Goal: Navigation & Orientation: Find specific page/section

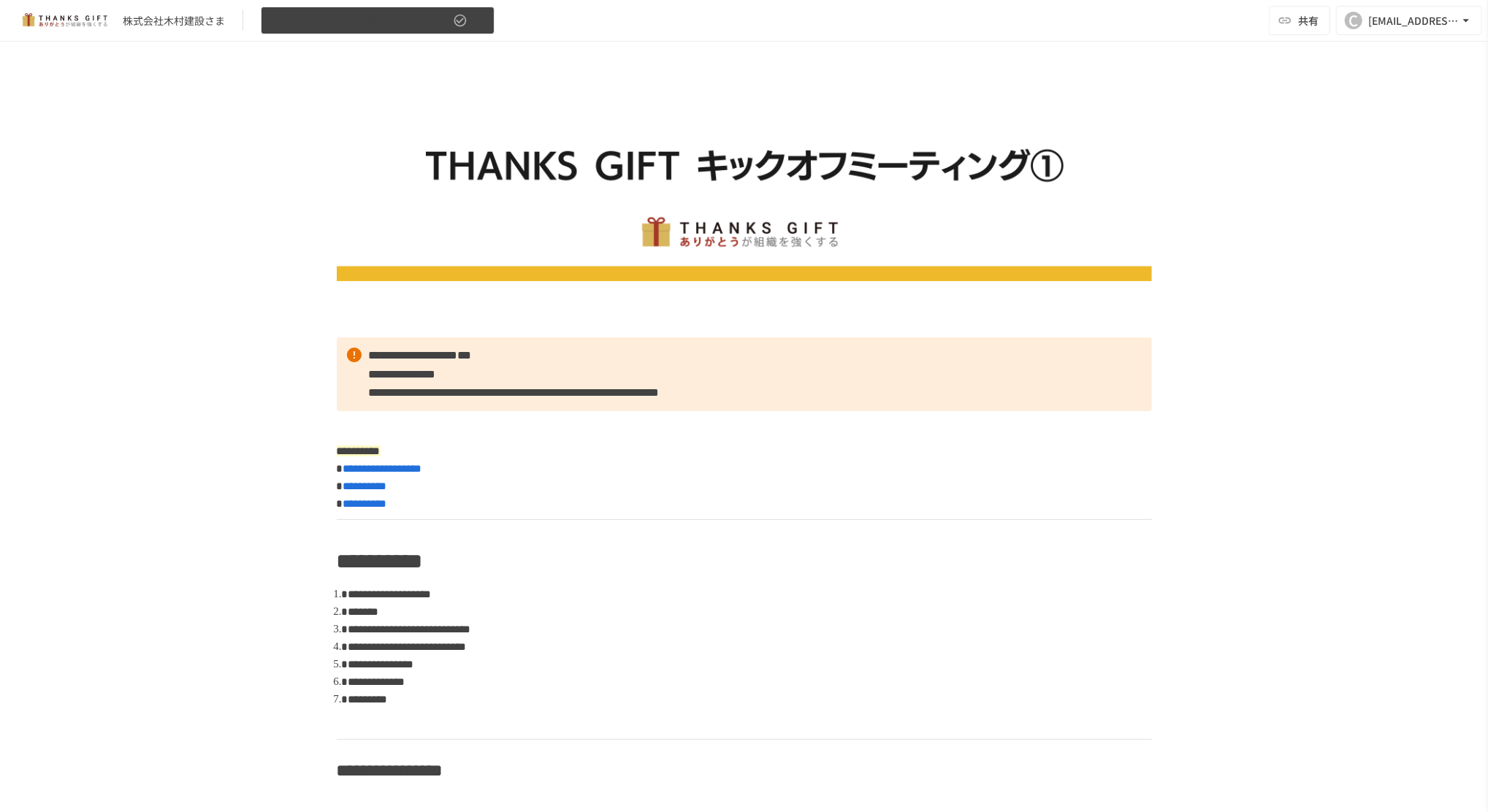
click at [323, 32] on button "【[DATE]】①今後の運用についてのご案内/THANKS GIFTキックオフMTG" at bounding box center [377, 21] width 234 height 29
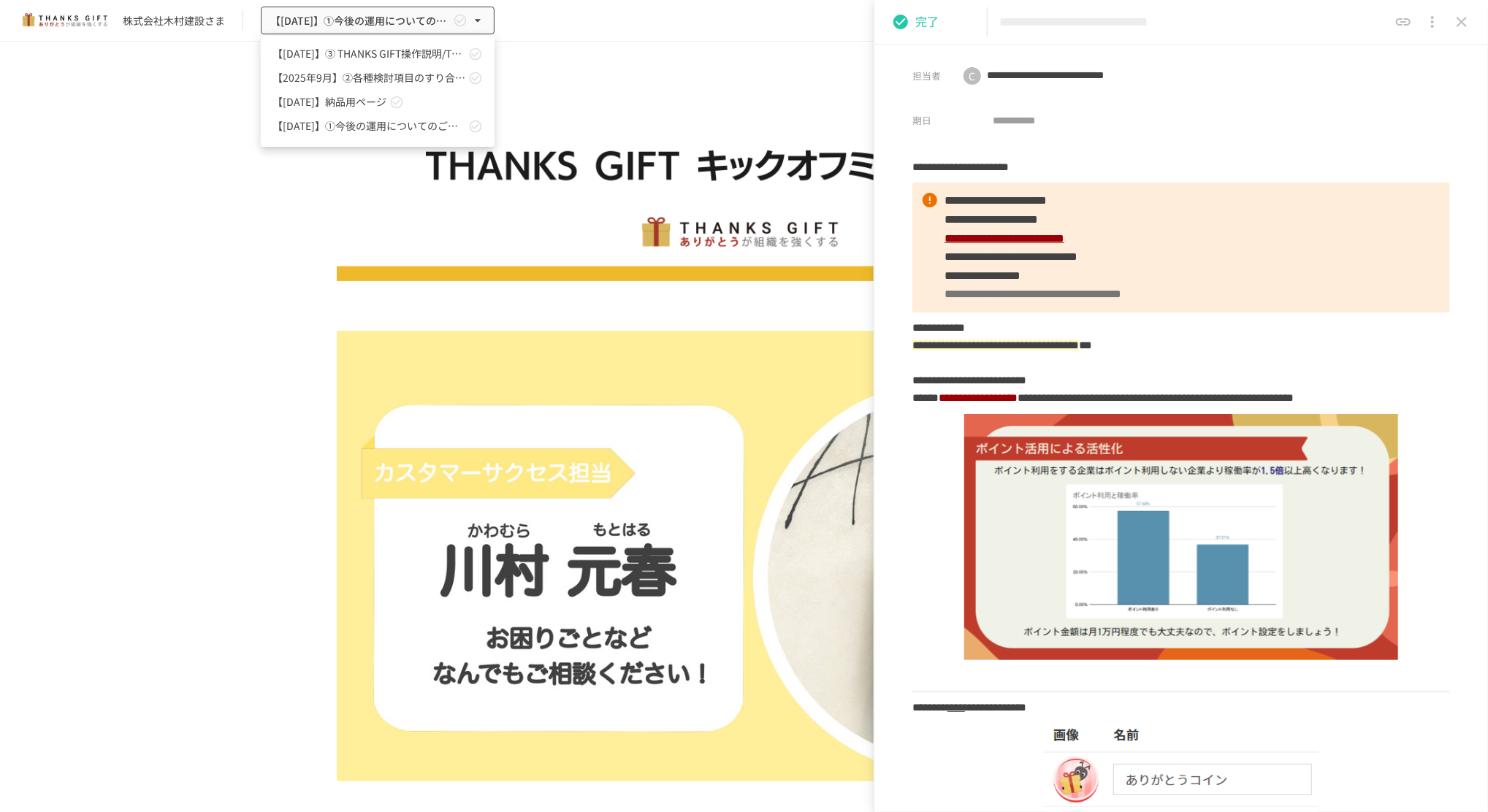
click at [335, 86] on link "【2025年9月】②各種検討項目のすり合わせ/ THANKS GIFTキックオフMTG" at bounding box center [377, 78] width 234 height 24
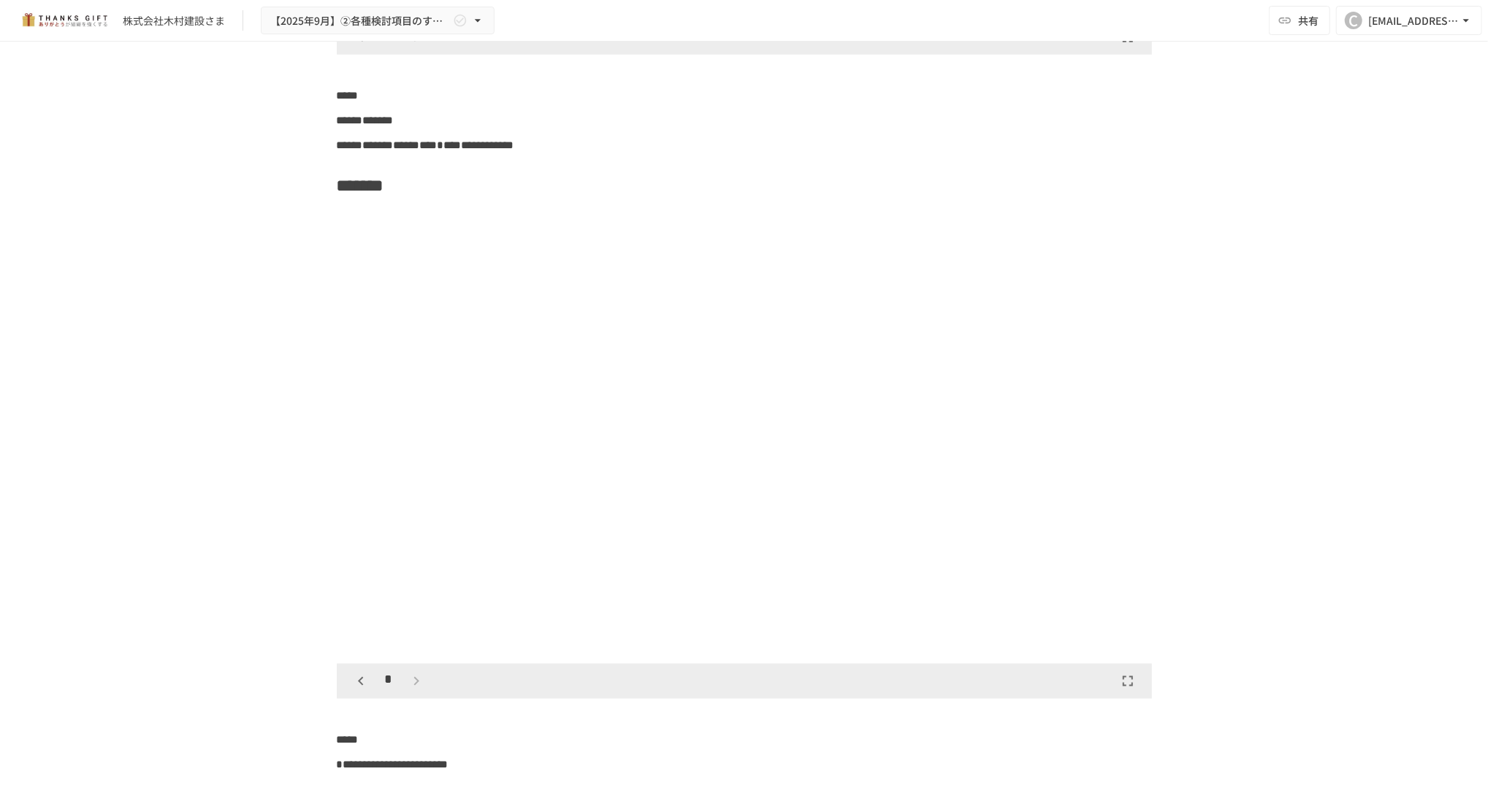
scroll to position [10418, 0]
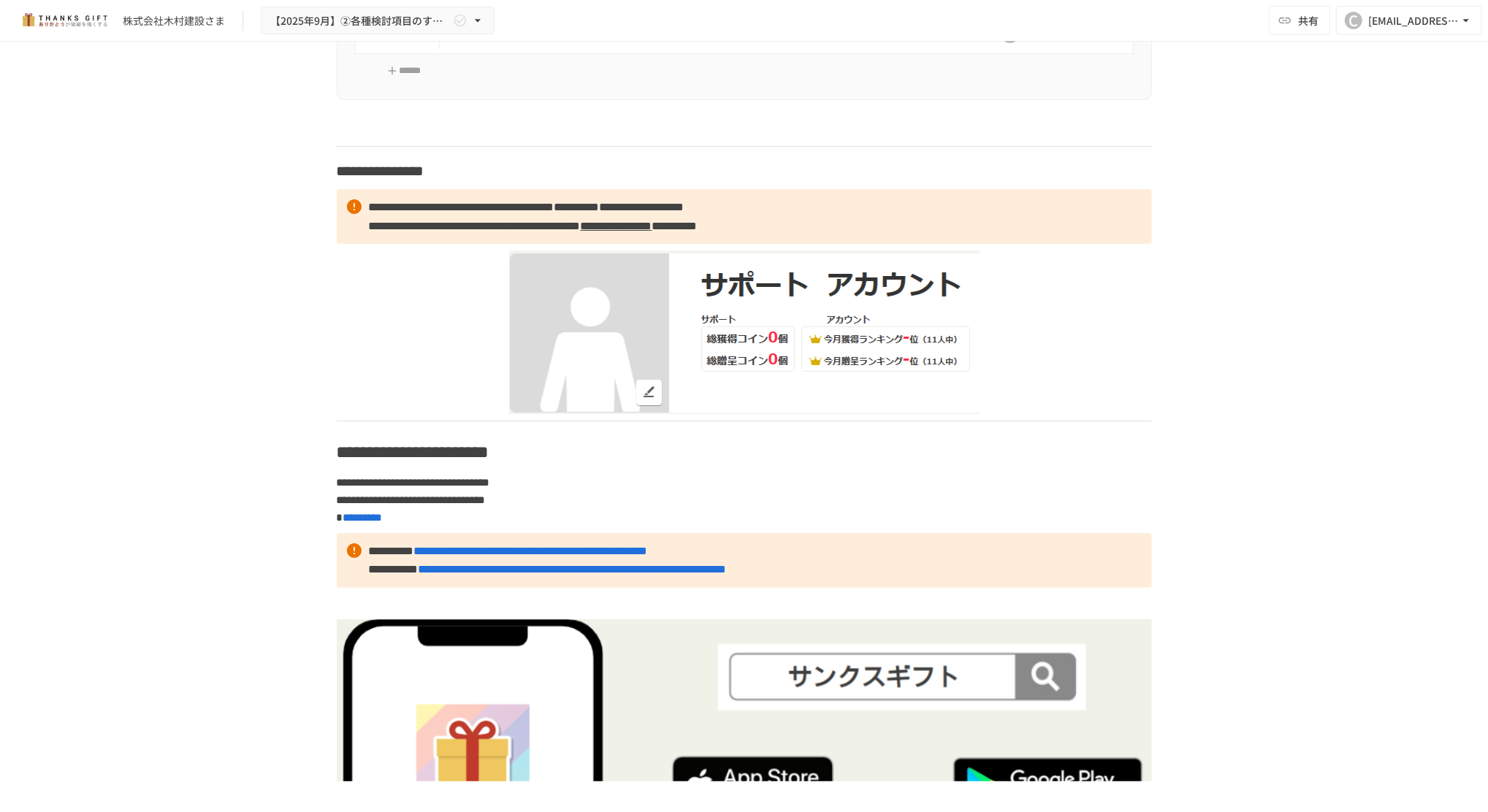
scroll to position [10259, 0]
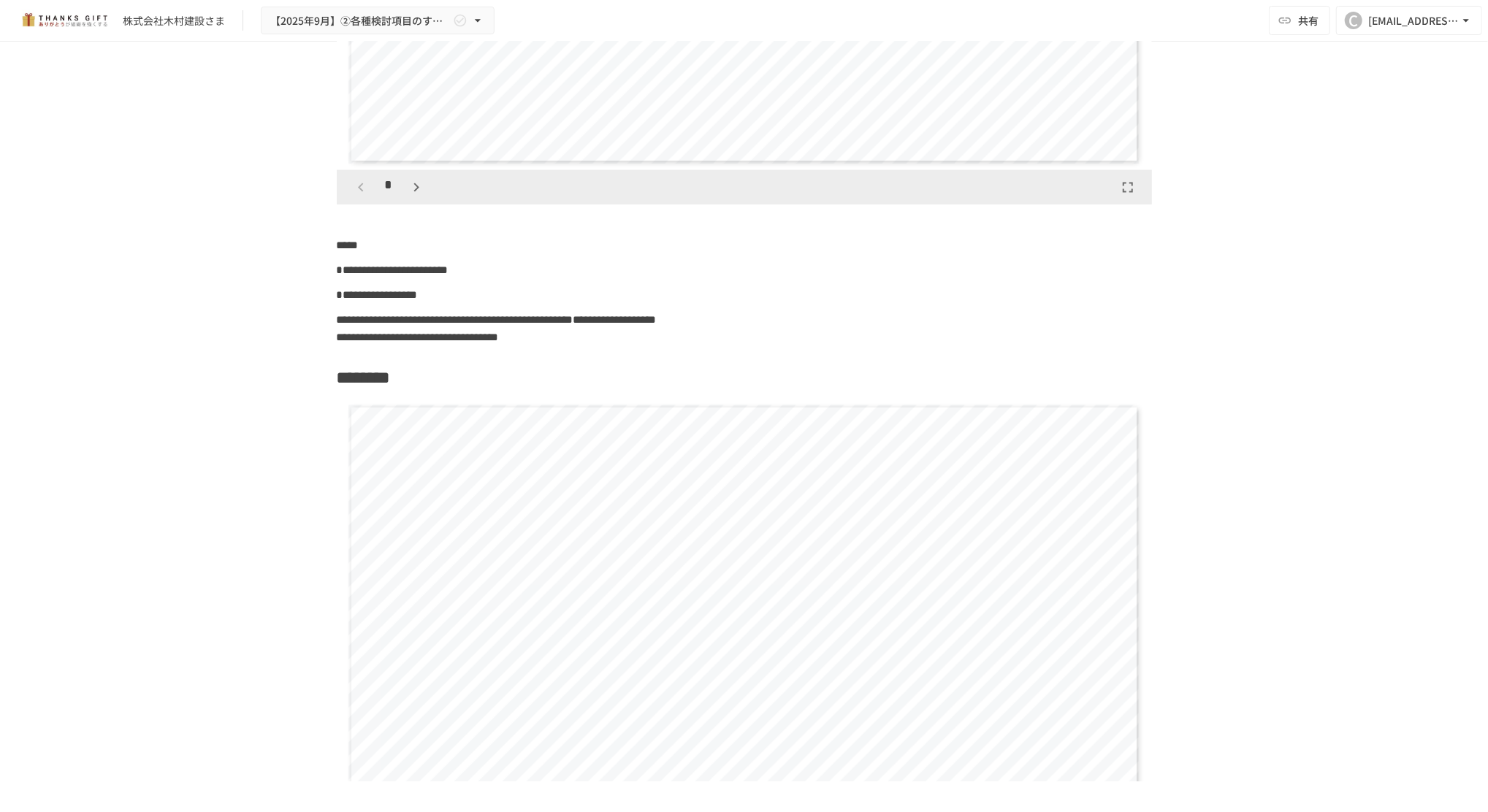
scroll to position [11817, 0]
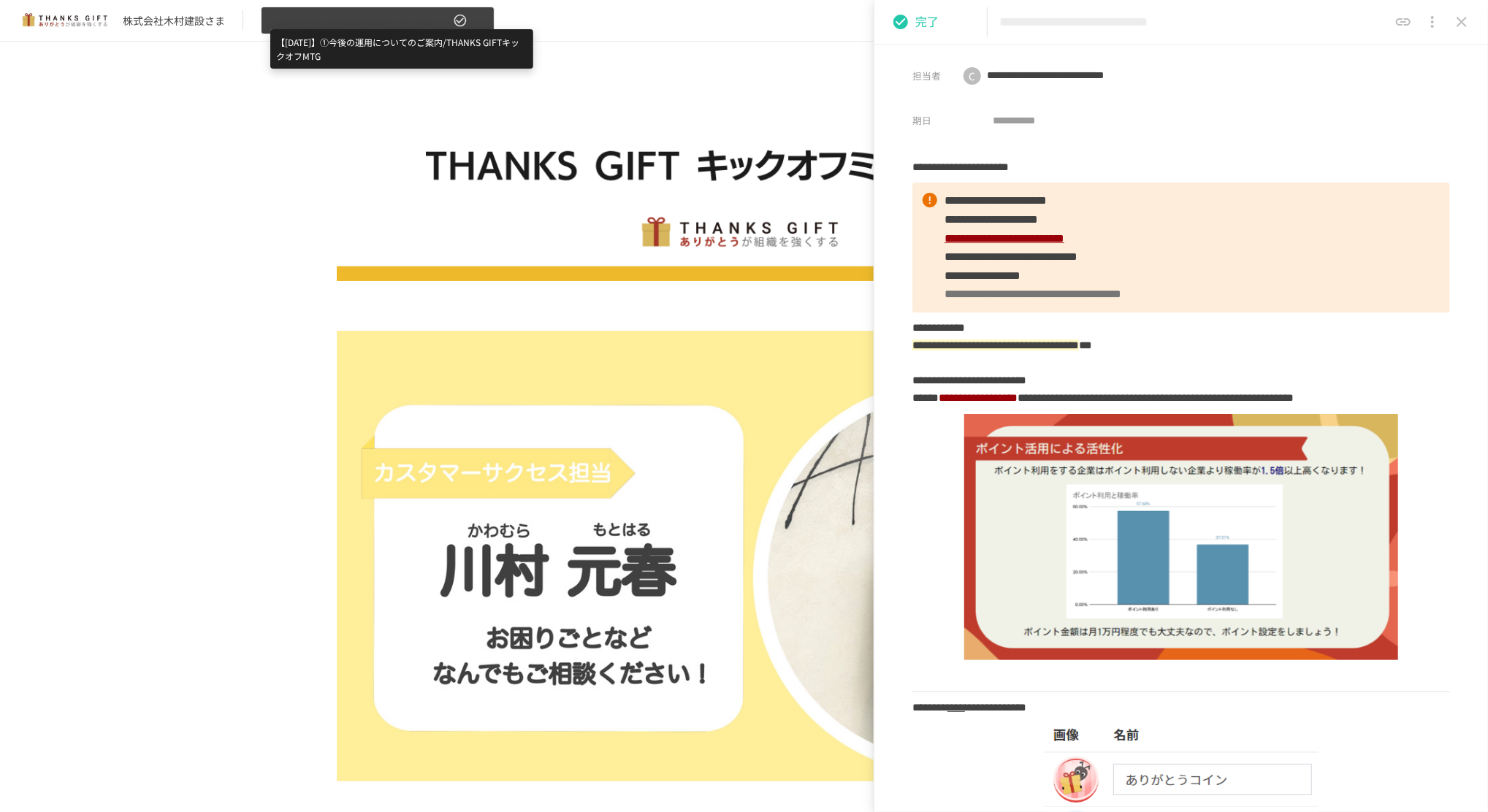
click at [329, 11] on span "【[DATE]】①今後の運用についてのご案内/THANKS GIFTキックオフMTG" at bounding box center [360, 20] width 180 height 18
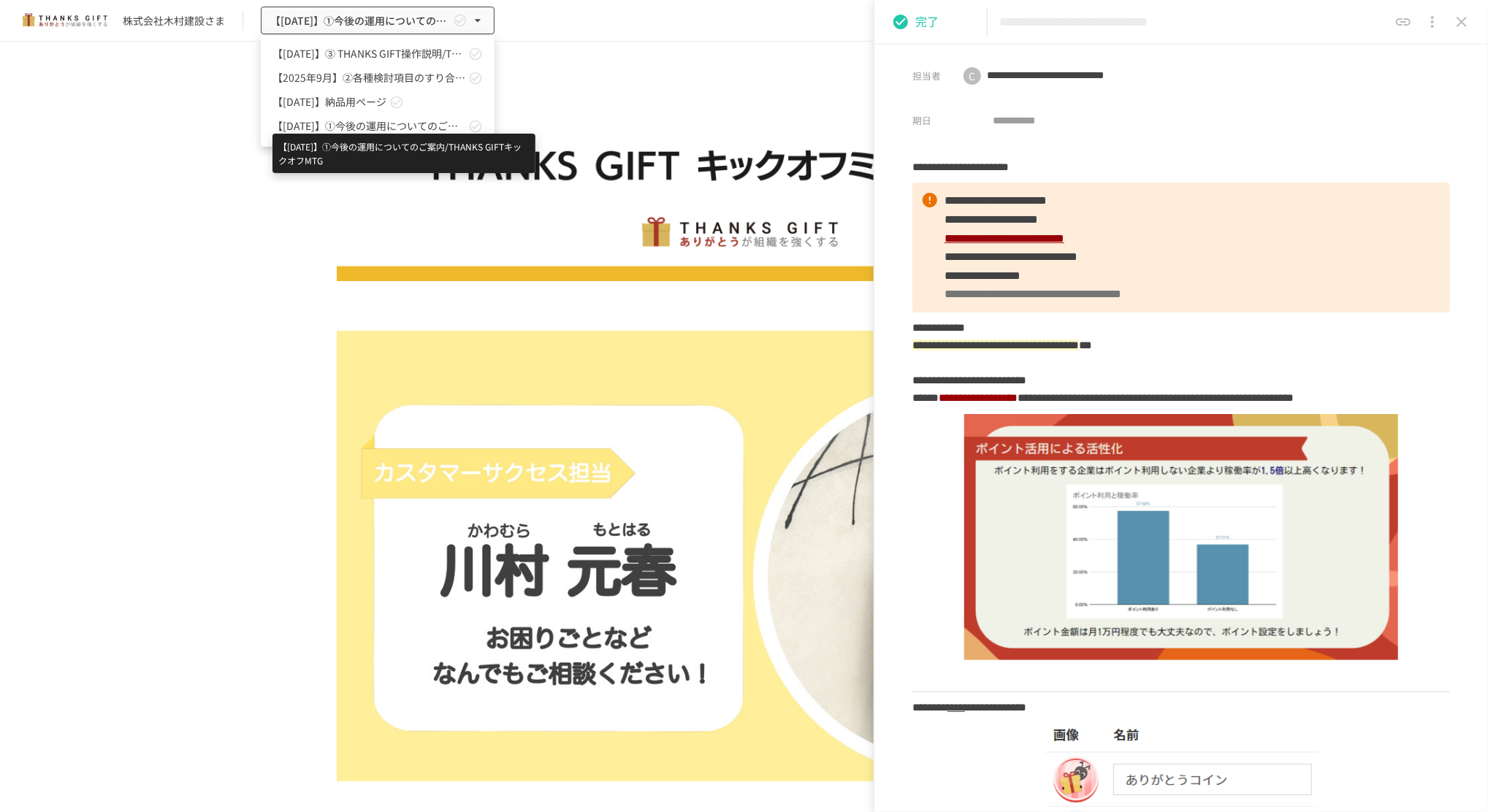
click at [370, 125] on span "【[DATE]】①今後の運用についてのご案内/THANKS GIFTキックオフMTG" at bounding box center [369, 126] width 193 height 15
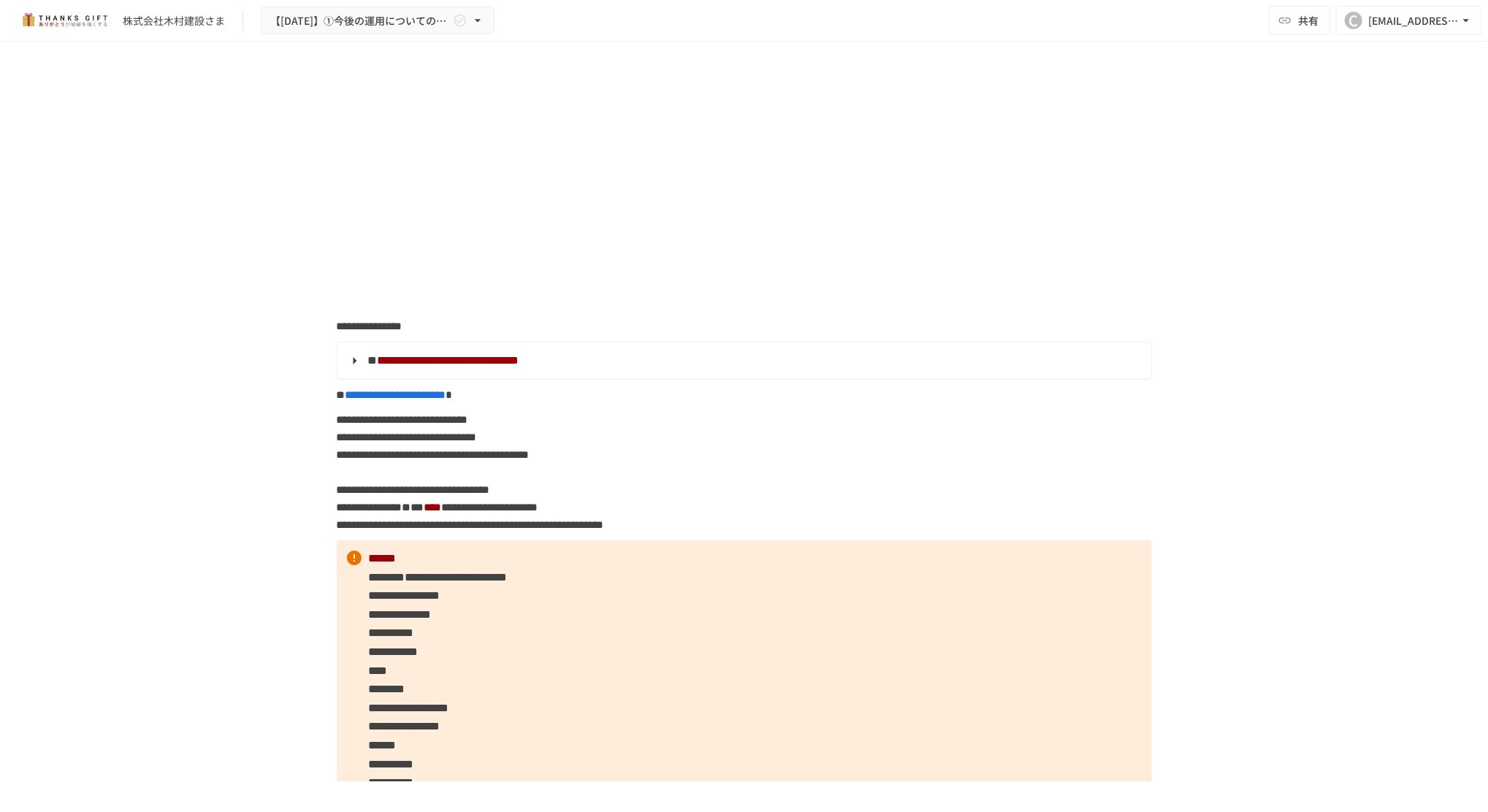
scroll to position [9085, 0]
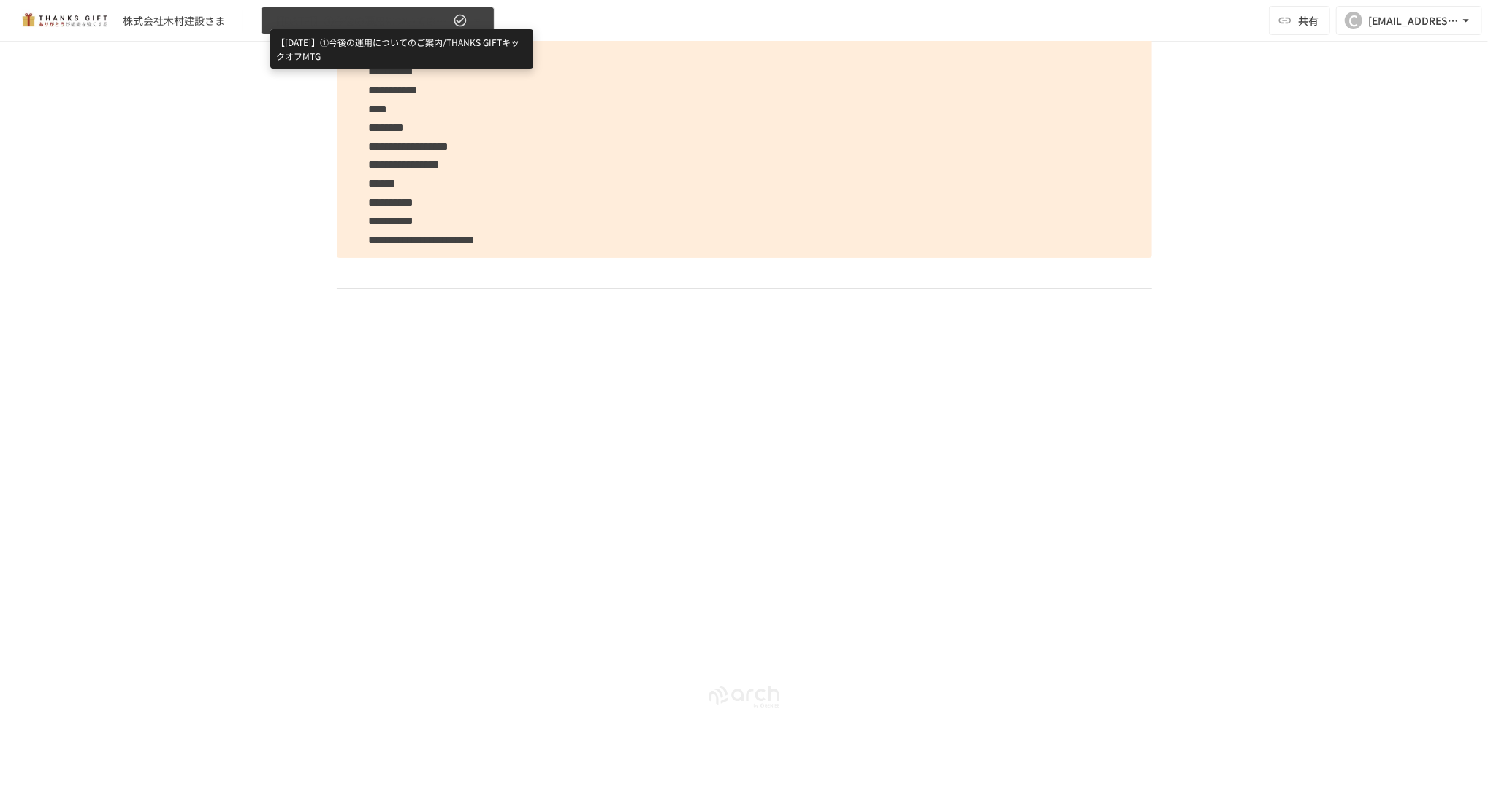
click at [377, 27] on span "【[DATE]】①今後の運用についてのご案内/THANKS GIFTキックオフMTG" at bounding box center [360, 20] width 180 height 18
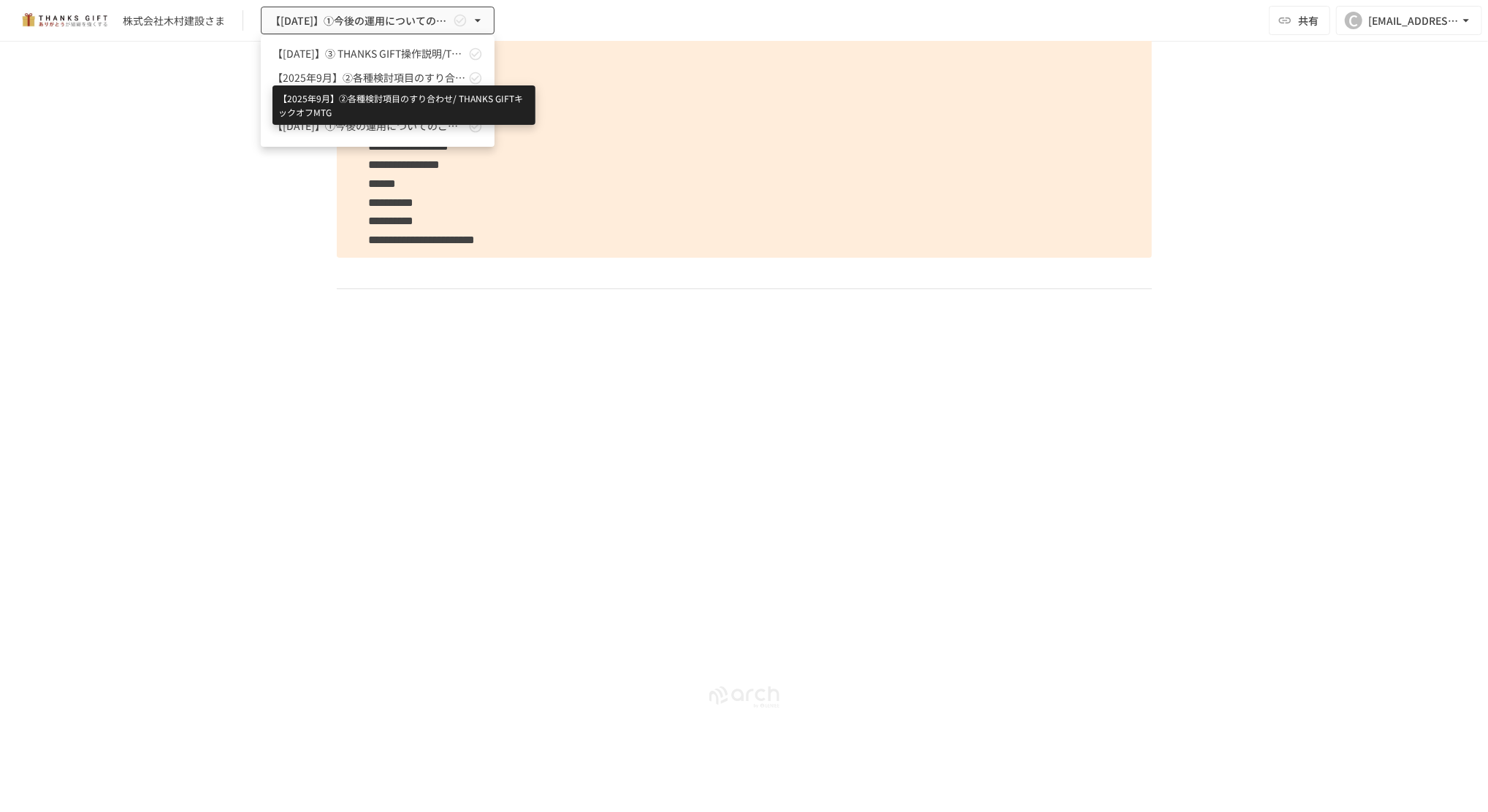
click at [379, 80] on span "【2025年9月】②各種検討項目のすり合わせ/ THANKS GIFTキックオフMTG" at bounding box center [369, 78] width 193 height 15
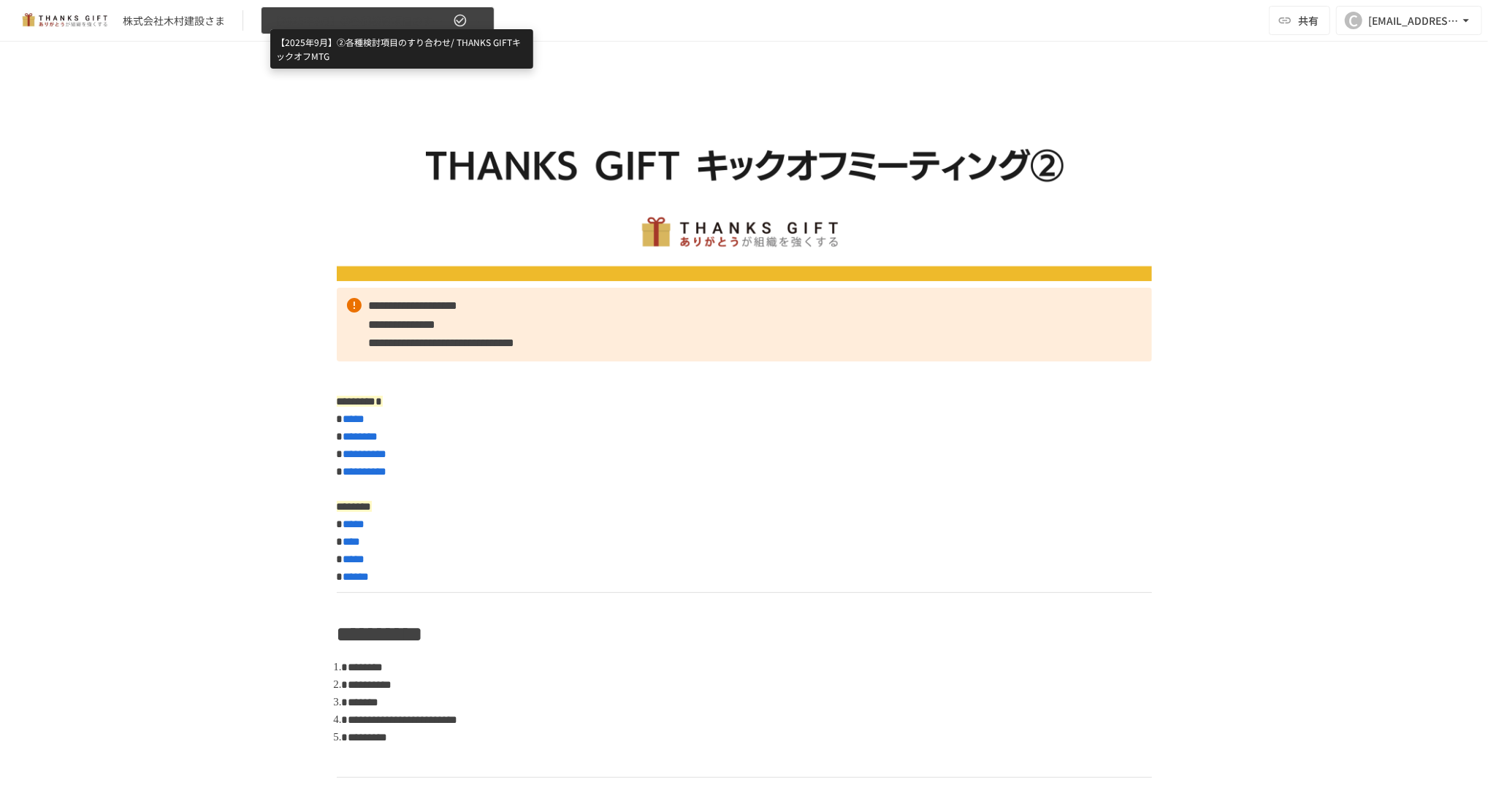
click at [329, 19] on span "【2025年9月】②各種検討項目のすり合わせ/ THANKS GIFTキックオフMTG" at bounding box center [360, 20] width 180 height 18
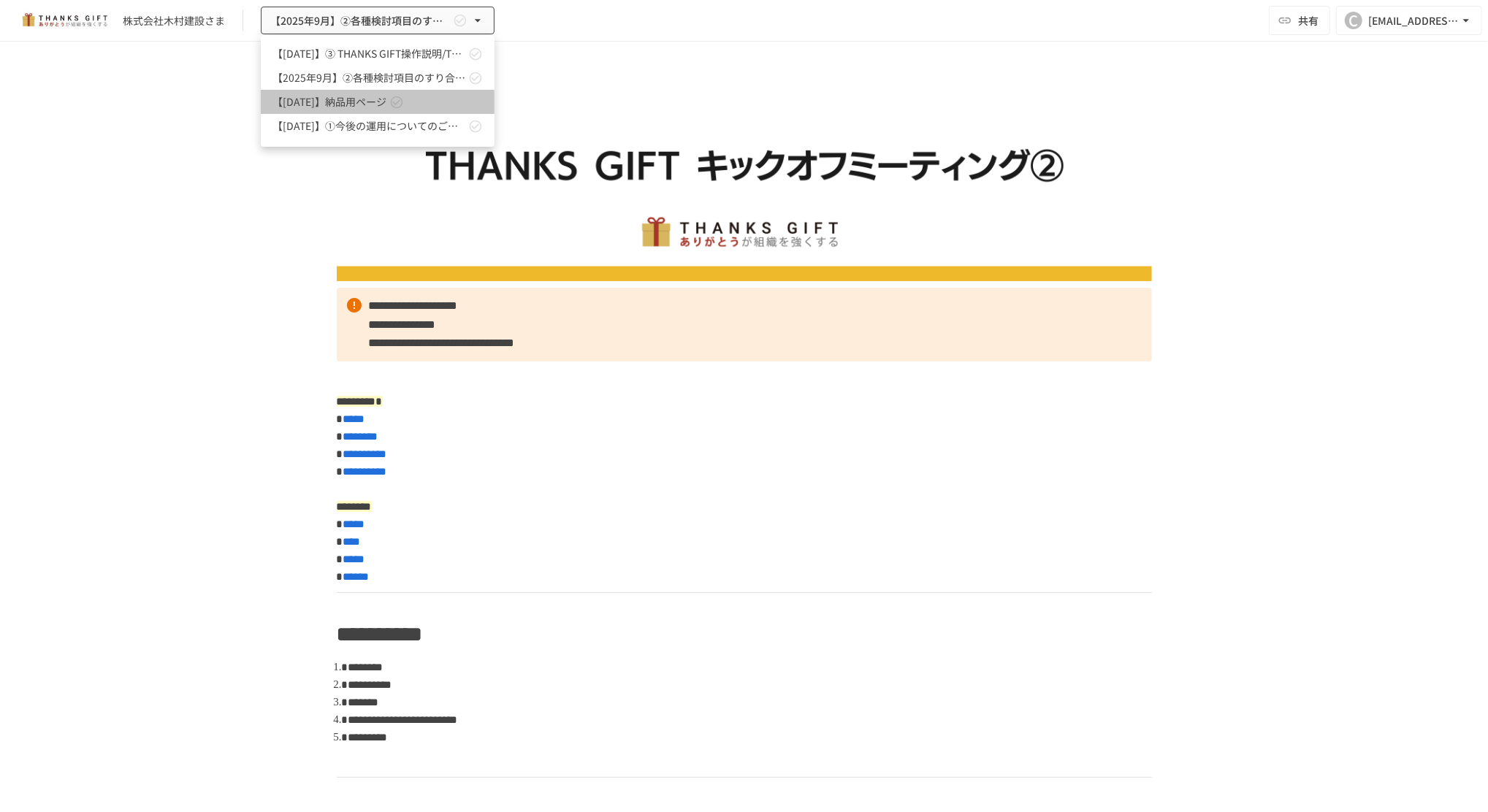
click at [363, 99] on span "【[DATE]】納品用ページ" at bounding box center [329, 102] width 114 height 15
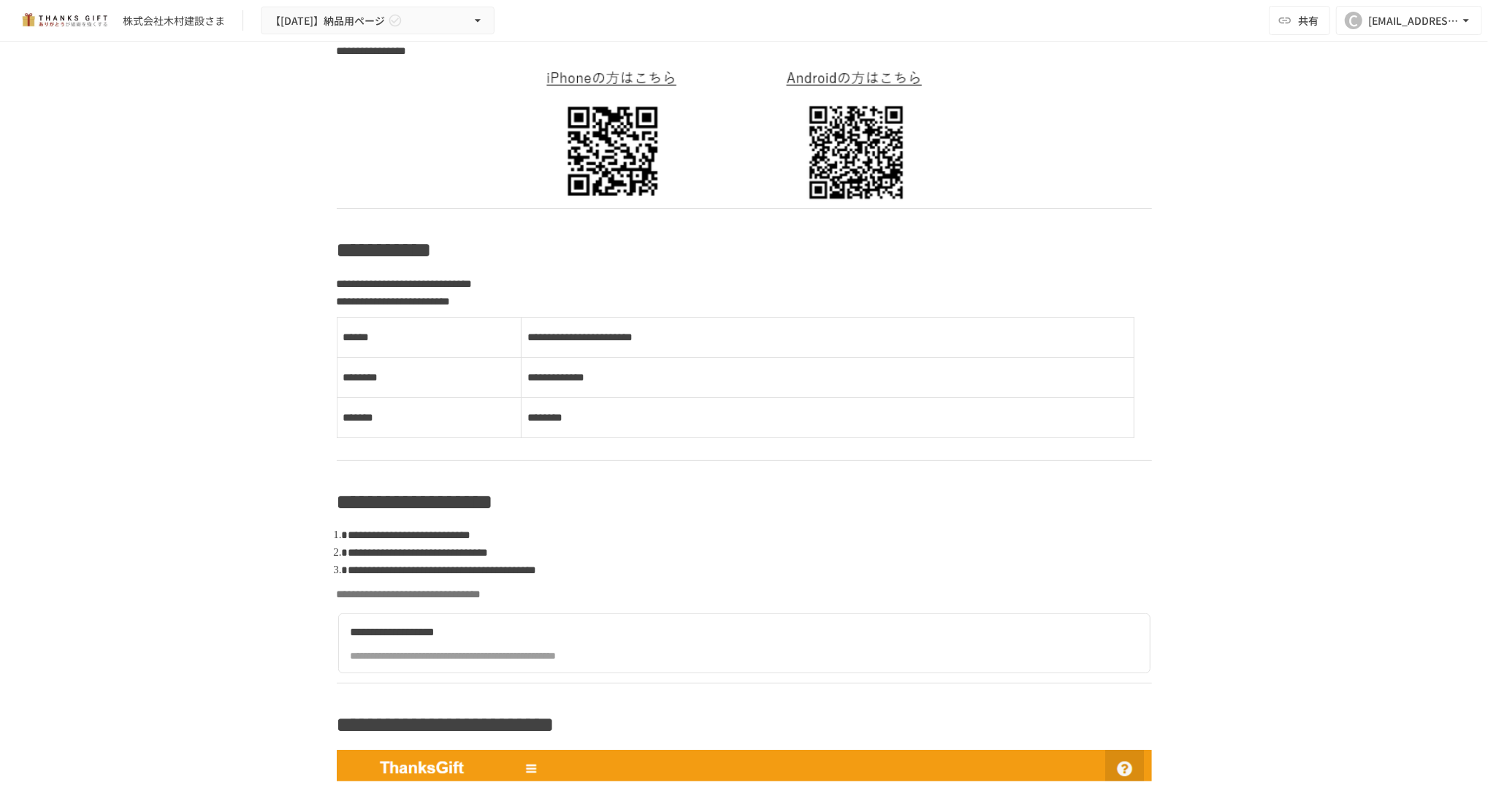
scroll to position [1070, 0]
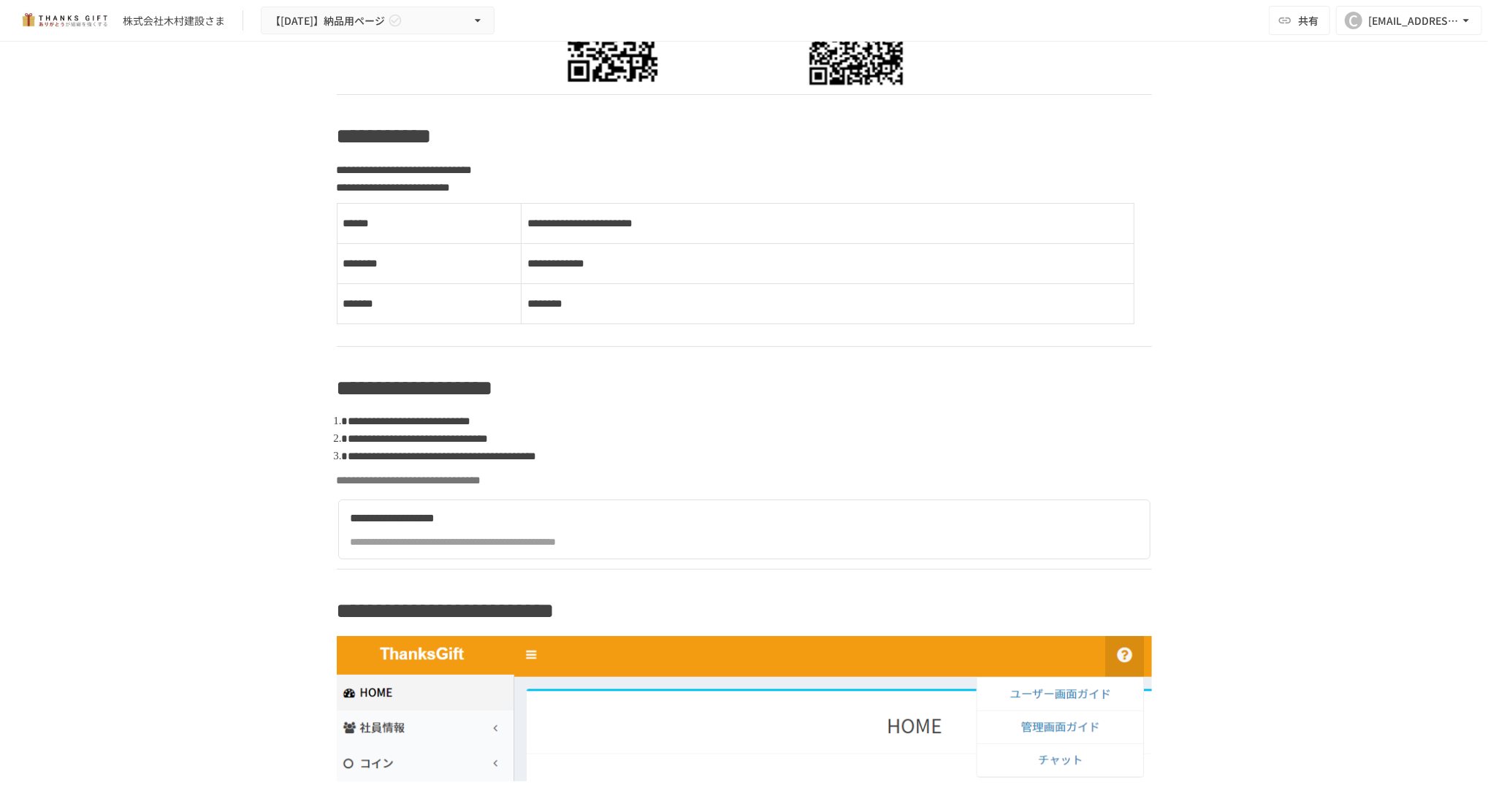
click at [422, 545] on div "**********" at bounding box center [607, 542] width 512 height 16
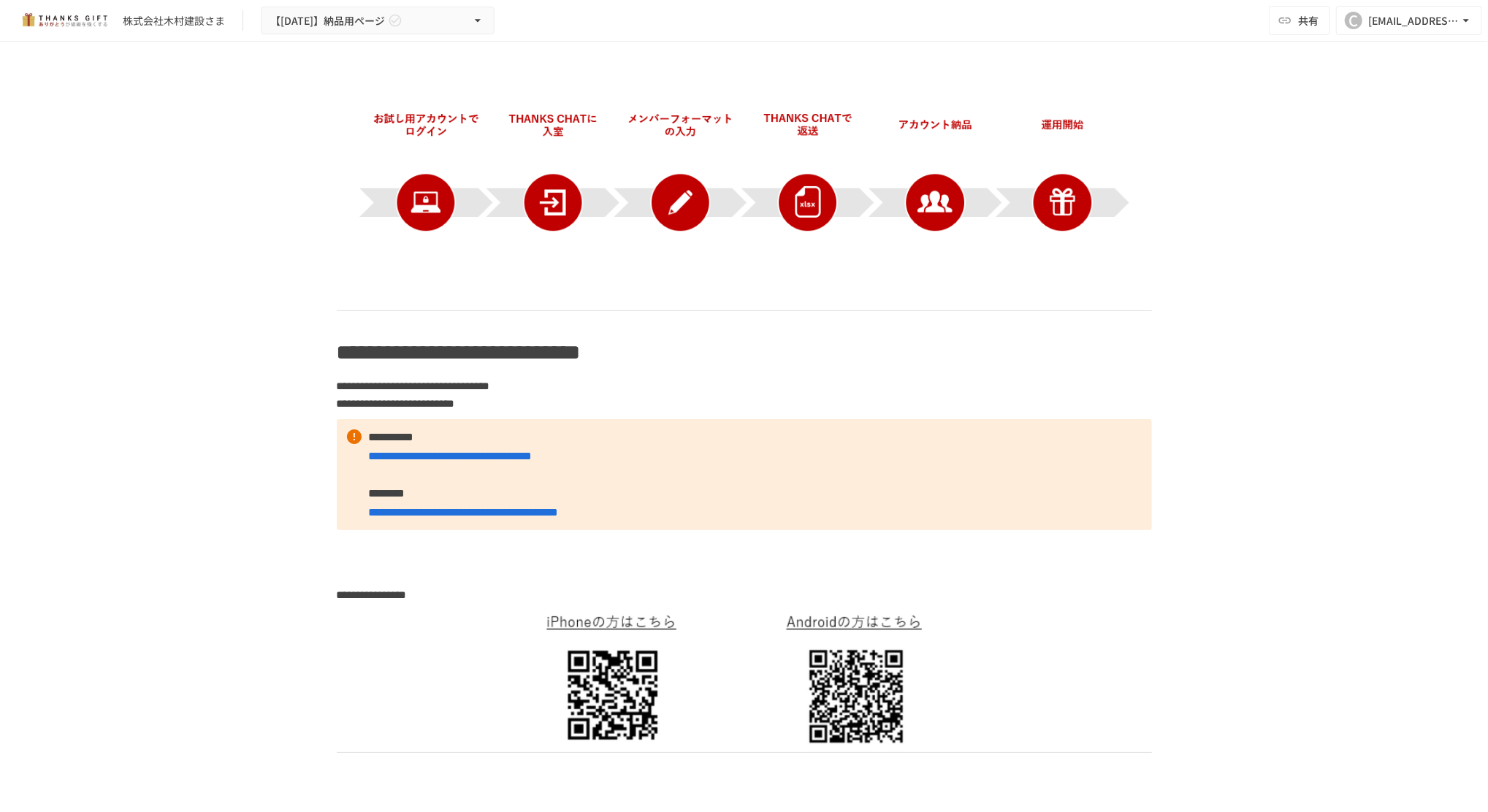
scroll to position [338, 0]
